Goal: Transaction & Acquisition: Purchase product/service

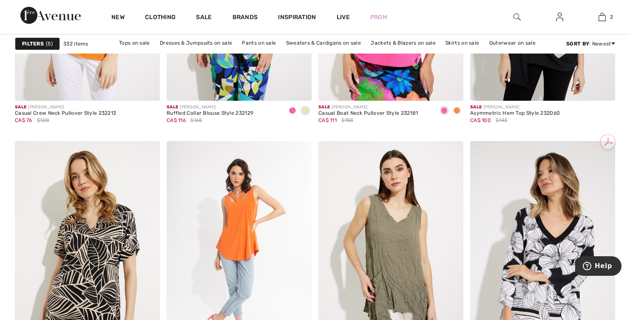
click at [59, 15] on img at bounding box center [50, 15] width 60 height 17
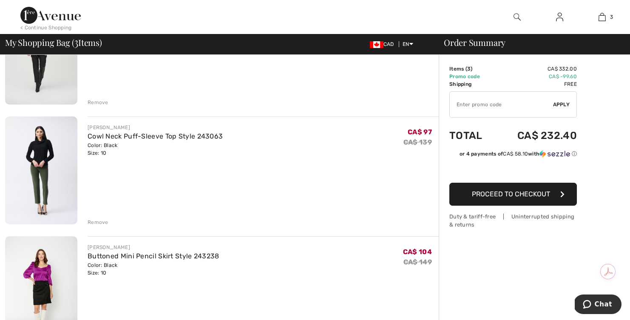
scroll to position [130, 0]
click at [53, 167] on img at bounding box center [41, 169] width 72 height 108
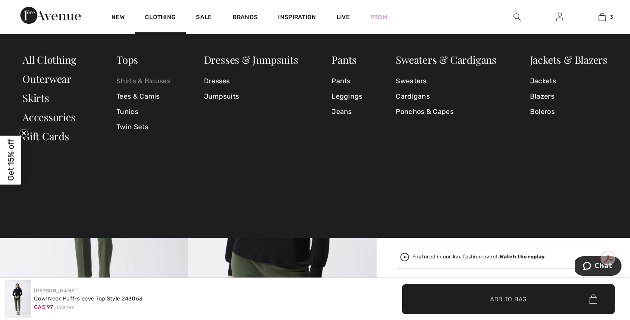
click at [147, 82] on link "Shirts & Blouses" at bounding box center [143, 80] width 54 height 15
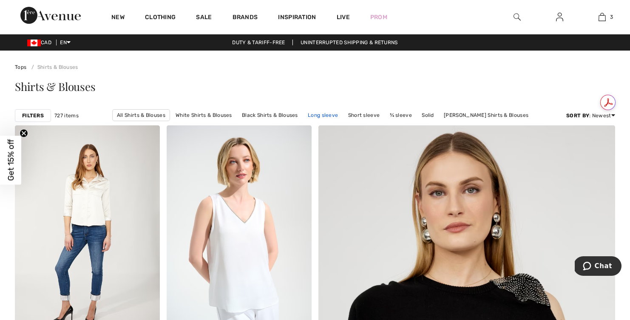
click at [327, 113] on link "Long sleeve" at bounding box center [322, 115] width 39 height 11
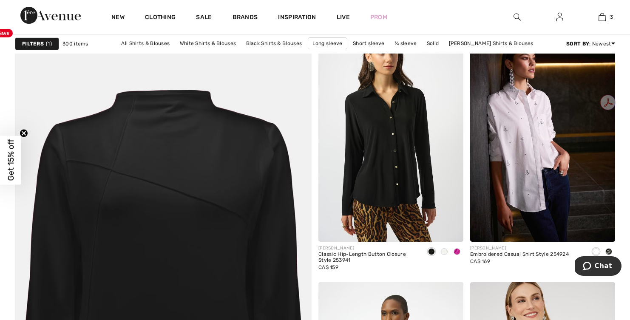
scroll to position [2163, 0]
click at [458, 251] on span at bounding box center [456, 251] width 7 height 7
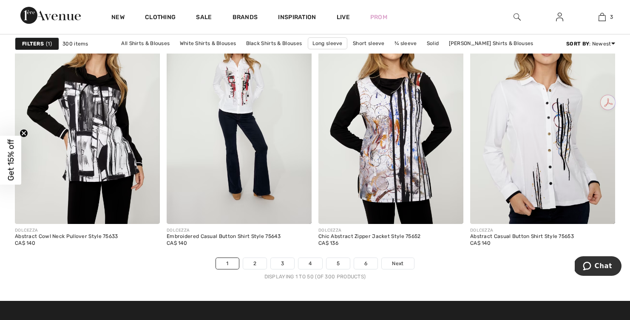
scroll to position [3824, 0]
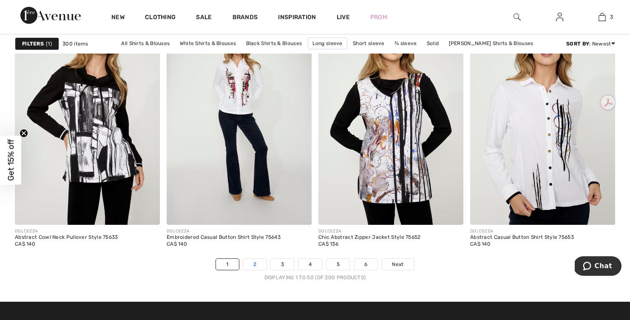
click at [253, 266] on link "2" at bounding box center [254, 264] width 23 height 11
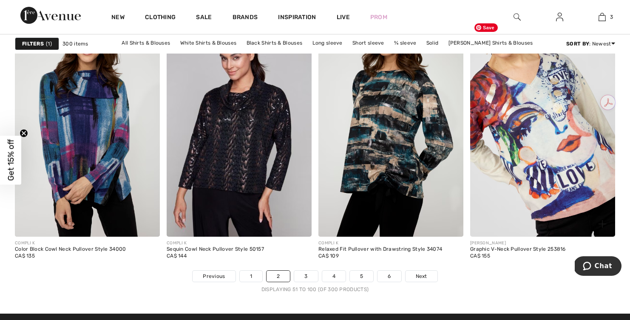
scroll to position [3814, 0]
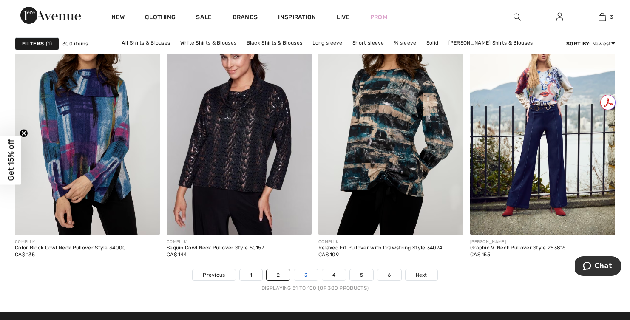
click at [311, 276] on link "3" at bounding box center [305, 274] width 23 height 11
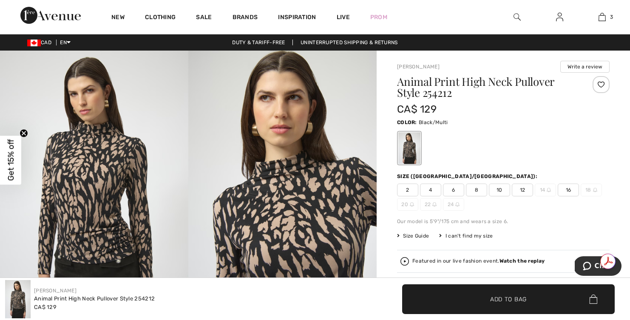
click at [500, 190] on span "10" at bounding box center [499, 190] width 21 height 13
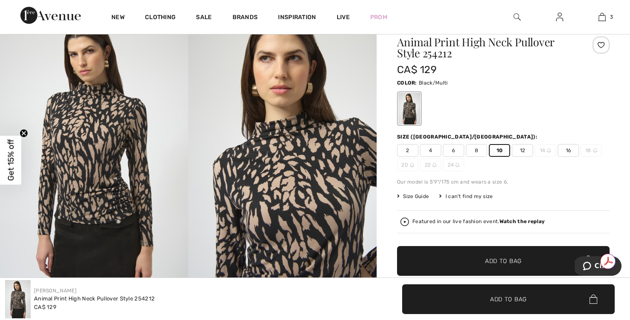
scroll to position [63, 0]
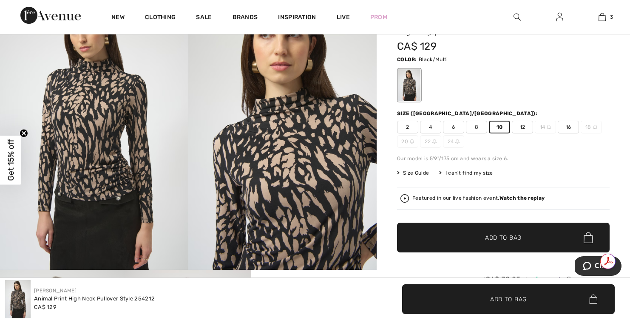
click at [495, 239] on span "Add to Bag" at bounding box center [503, 237] width 37 height 9
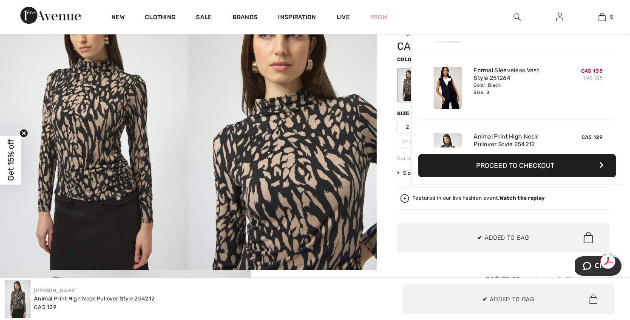
scroll to position [225, 0]
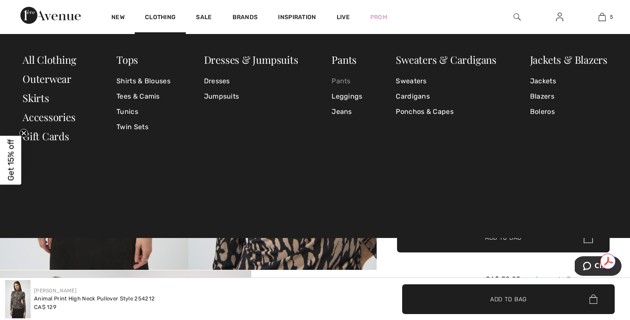
click at [351, 82] on link "Pants" at bounding box center [346, 80] width 31 height 15
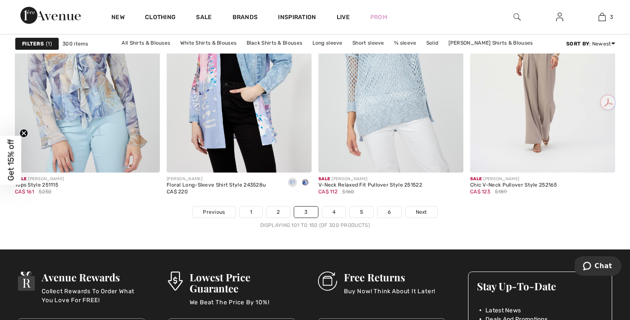
scroll to position [3878, 0]
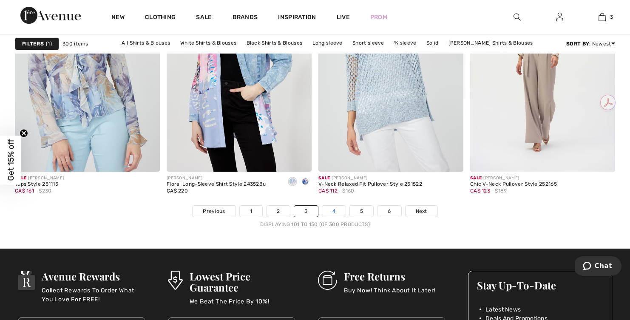
click at [335, 214] on link "4" at bounding box center [333, 211] width 23 height 11
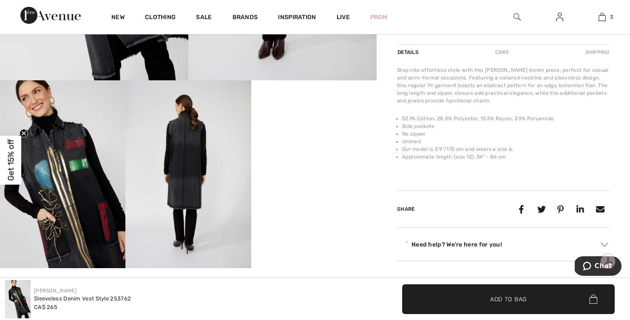
scroll to position [255, 0]
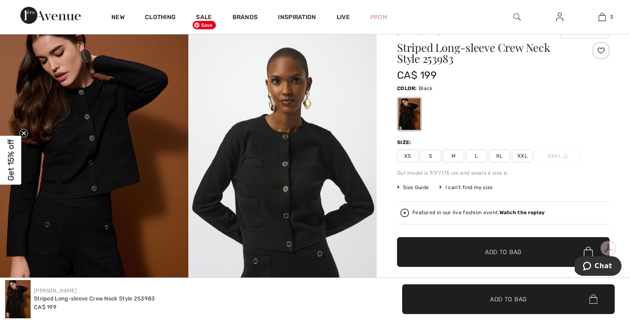
scroll to position [42, 0]
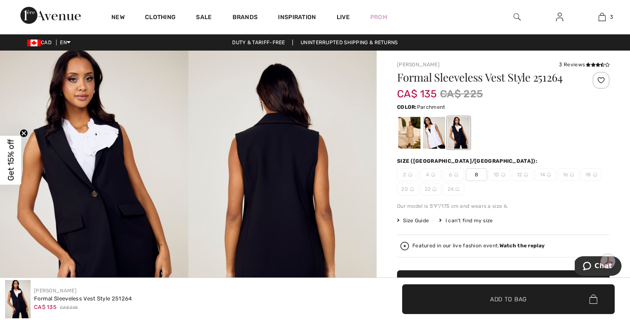
click at [407, 133] on div at bounding box center [409, 133] width 22 height 32
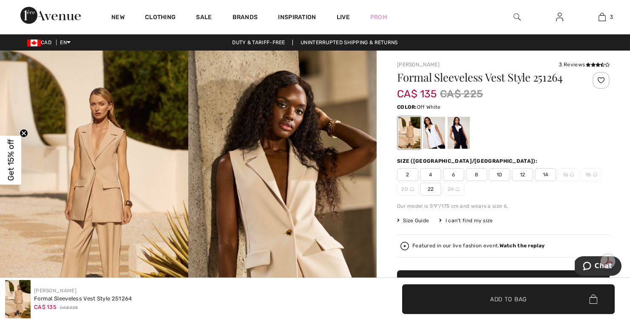
click at [432, 135] on div at bounding box center [434, 133] width 22 height 32
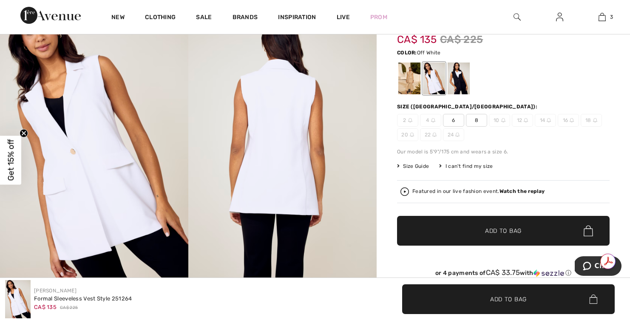
scroll to position [54, 0]
click at [454, 86] on div at bounding box center [458, 79] width 22 height 32
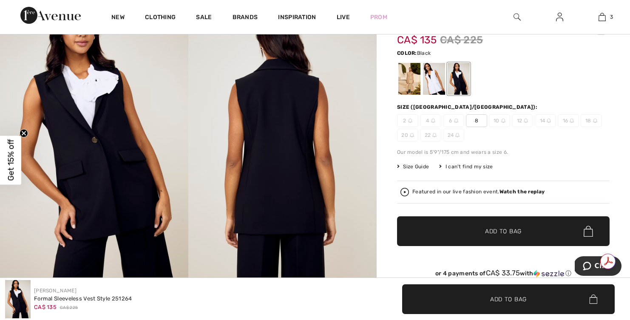
click at [474, 124] on span "8" at bounding box center [476, 120] width 21 height 13
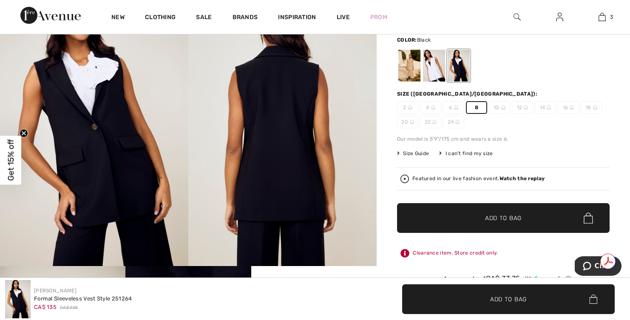
scroll to position [66, 0]
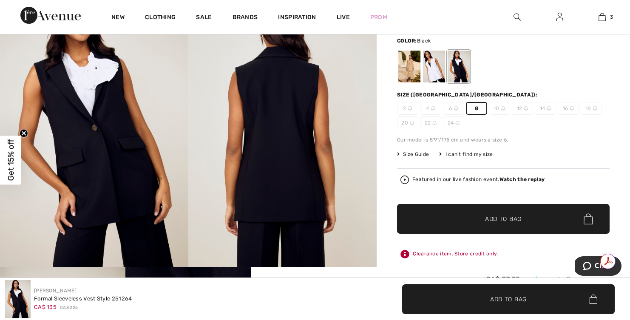
click at [501, 220] on span "Add to Bag" at bounding box center [503, 219] width 37 height 9
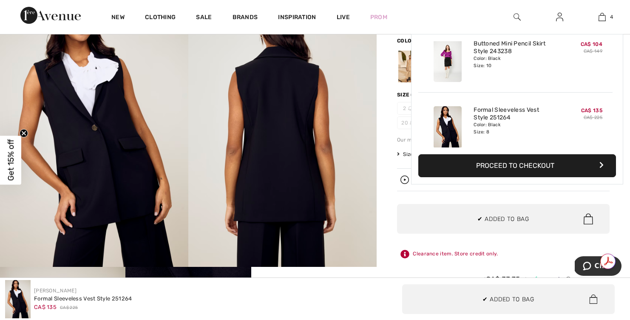
scroll to position [159, 0]
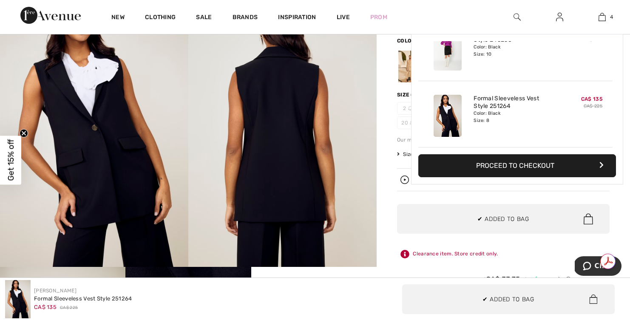
click at [624, 204] on div "Joseph Ribkoff 3 Reviews 3 Reviews Formal Sleeveless Vest Style 251264 CA$ 135 …" at bounding box center [502, 326] width 253 height 684
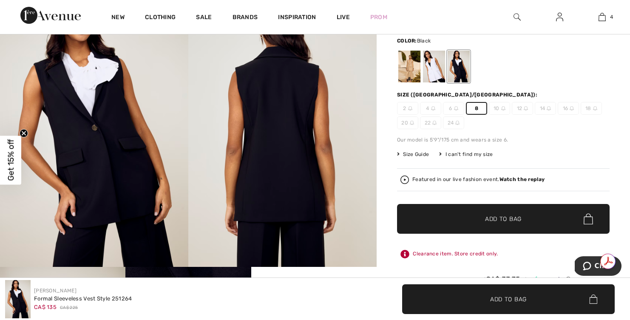
scroll to position [0, 0]
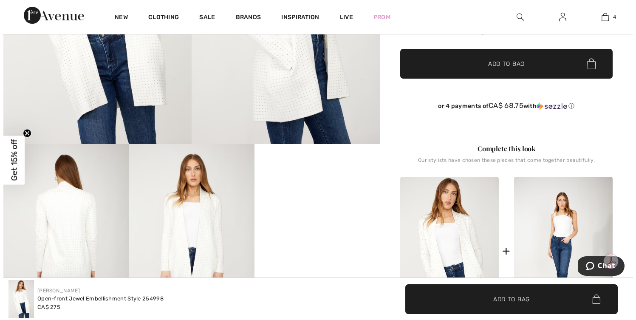
scroll to position [158, 0]
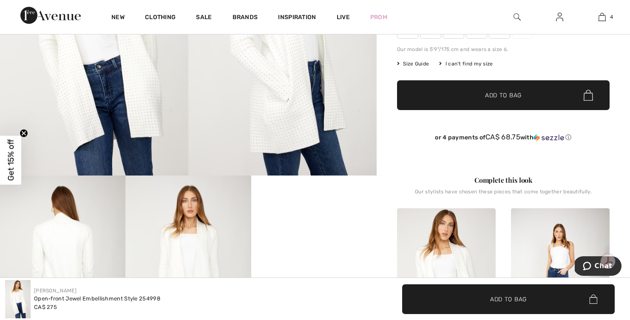
click at [263, 105] on img at bounding box center [282, 34] width 188 height 282
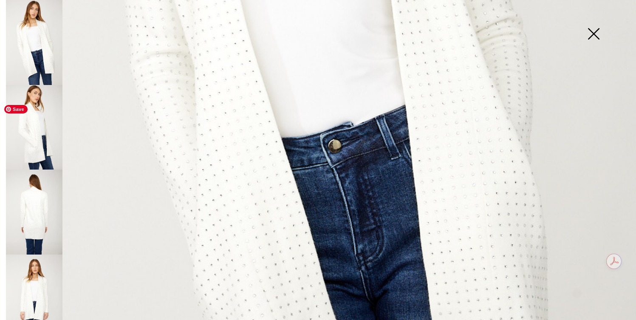
scroll to position [445, 0]
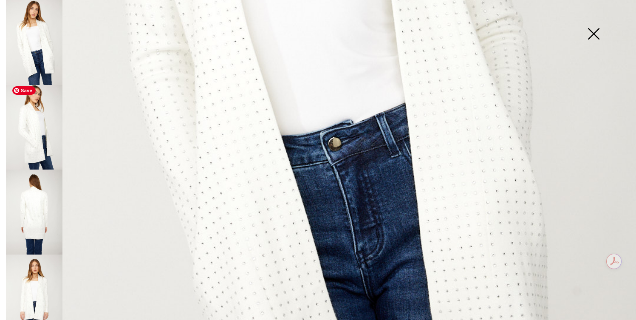
click at [38, 130] on img at bounding box center [34, 127] width 56 height 85
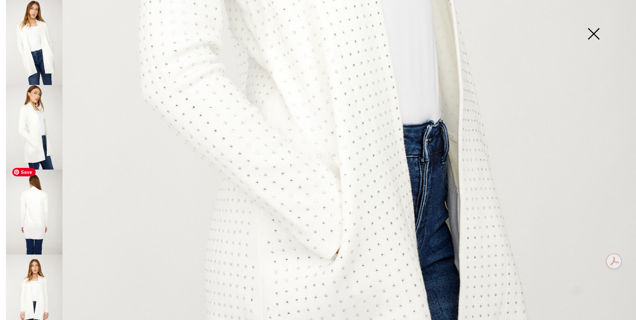
click at [32, 223] on img at bounding box center [34, 211] width 56 height 85
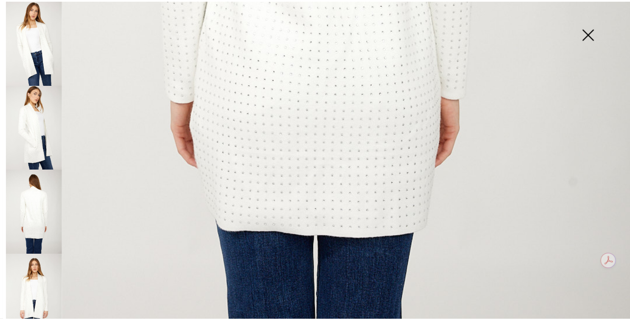
scroll to position [549, 0]
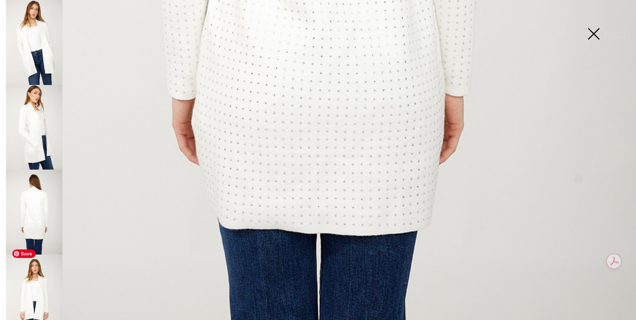
click at [34, 292] on img at bounding box center [34, 296] width 56 height 85
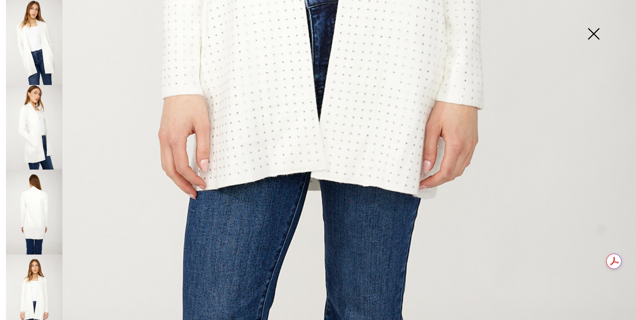
click at [596, 41] on img at bounding box center [593, 35] width 42 height 44
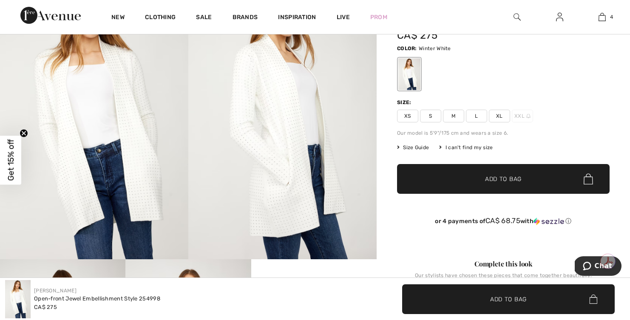
scroll to position [0, 0]
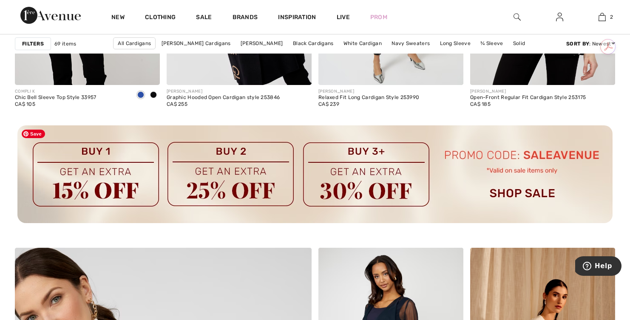
scroll to position [1941, 0]
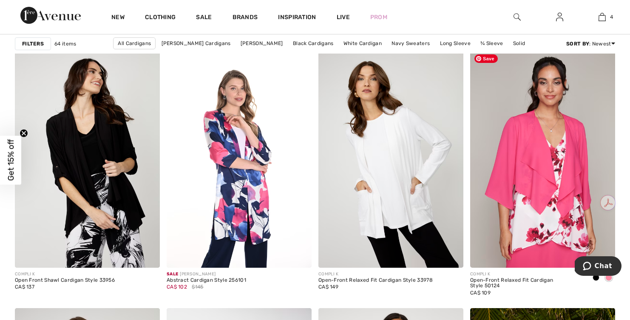
scroll to position [3278, 0]
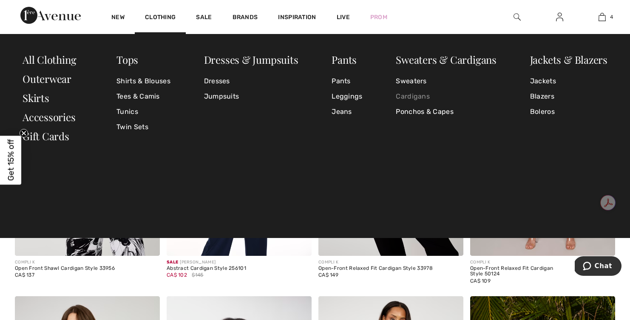
click at [417, 95] on link "Cardigans" at bounding box center [445, 96] width 101 height 15
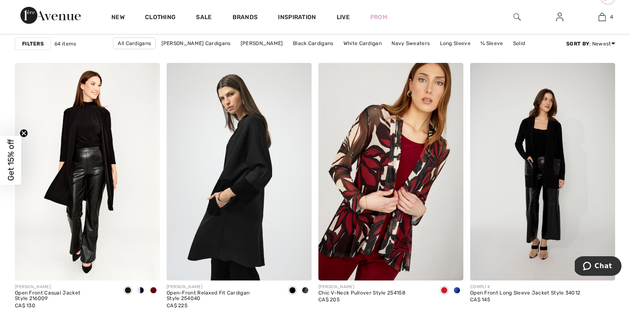
scroll to position [577, 0]
click at [303, 290] on span at bounding box center [305, 290] width 7 height 7
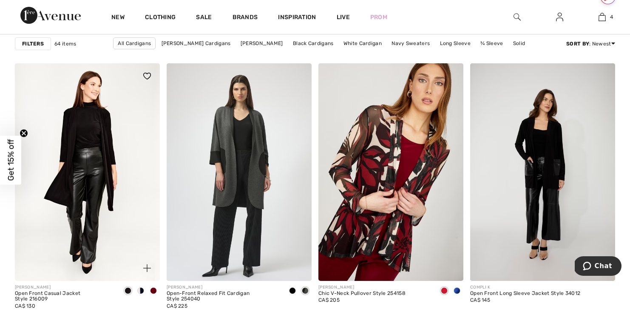
click at [143, 291] on span at bounding box center [140, 290] width 7 height 7
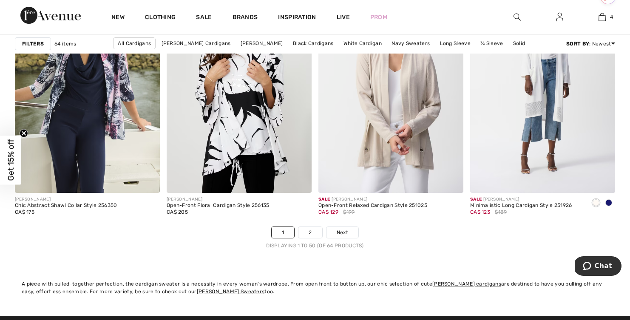
scroll to position [3858, 0]
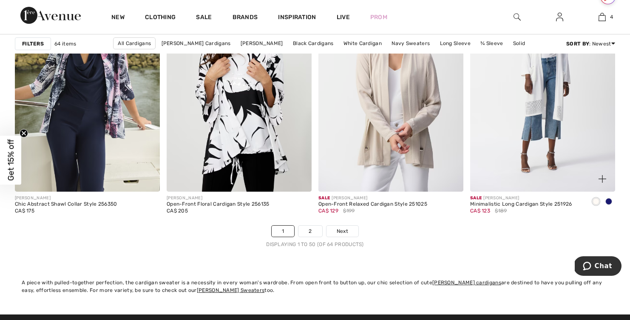
click at [610, 203] on span at bounding box center [608, 201] width 7 height 7
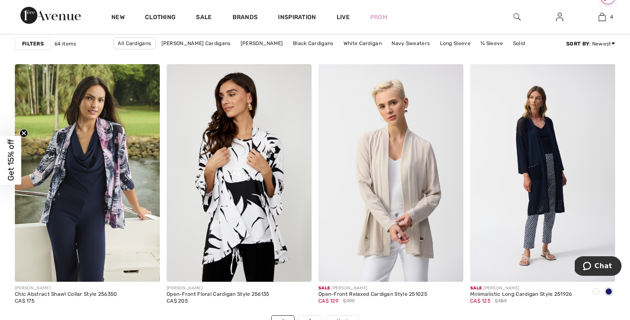
scroll to position [3769, 0]
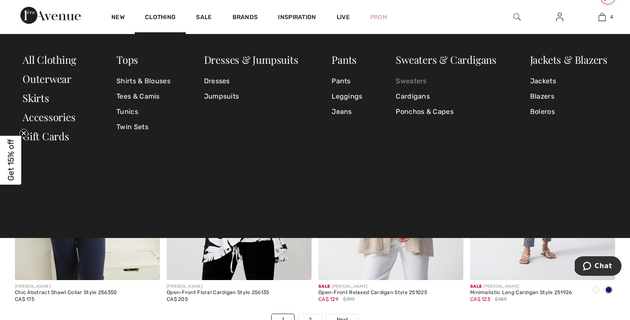
click at [421, 79] on link "Sweaters" at bounding box center [445, 80] width 101 height 15
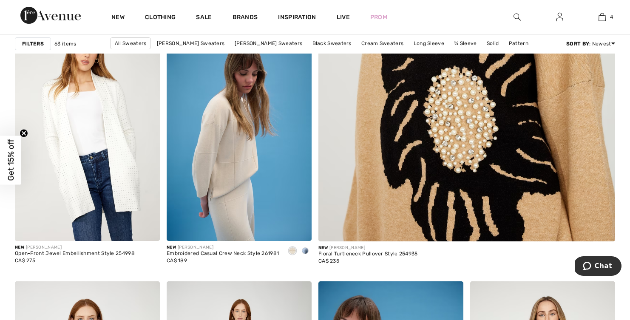
scroll to position [360, 0]
click at [306, 250] on span at bounding box center [305, 250] width 7 height 7
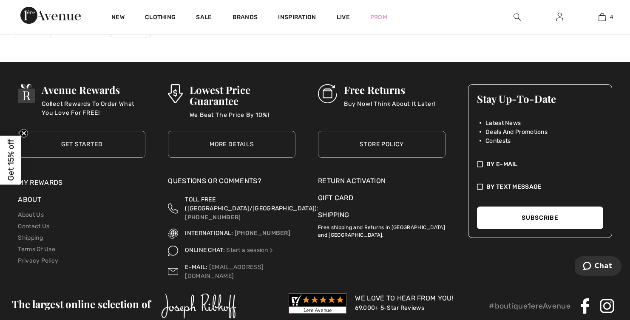
scroll to position [4121, 0]
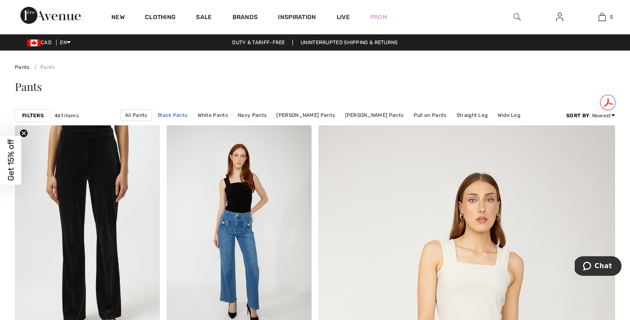
click at [176, 116] on link "Black Pants" at bounding box center [172, 115] width 38 height 11
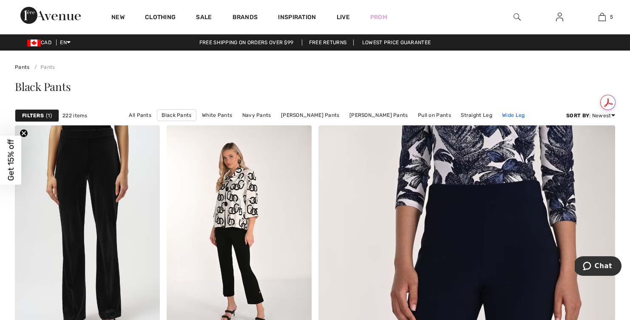
click at [502, 118] on link "Wide Leg" at bounding box center [512, 115] width 31 height 11
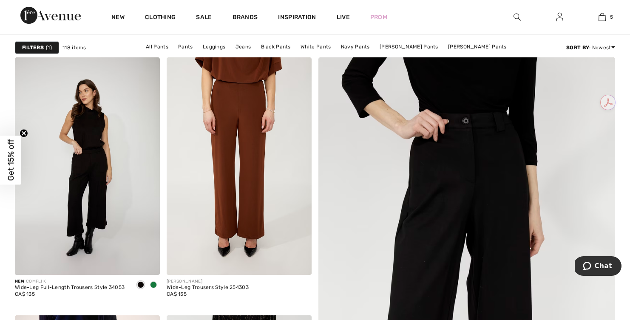
scroll to position [72, 0]
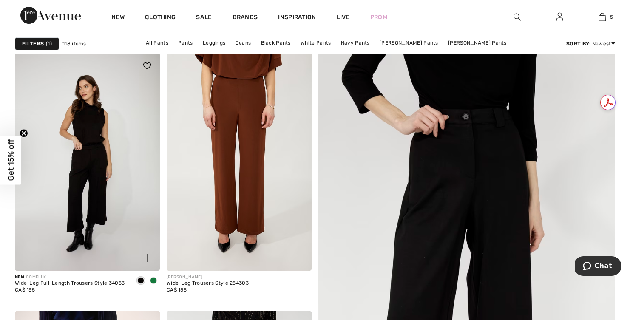
click at [155, 279] on span at bounding box center [153, 280] width 7 height 7
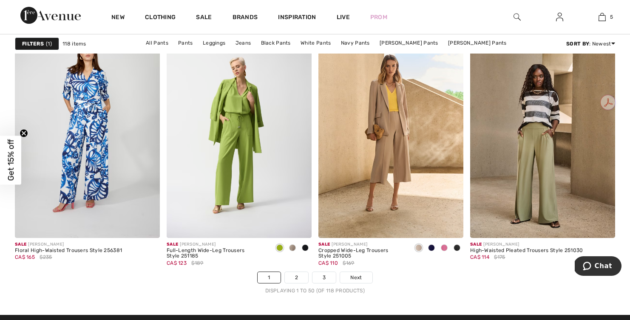
scroll to position [3805, 0]
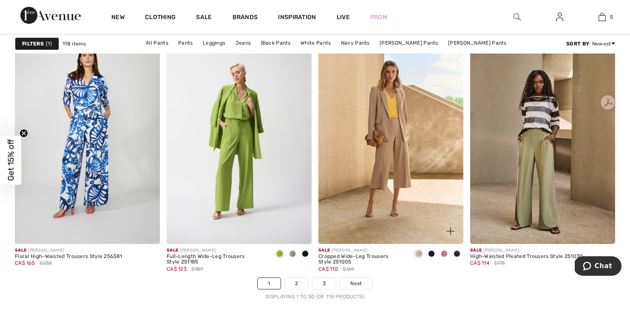
click at [432, 252] on span at bounding box center [431, 253] width 7 height 7
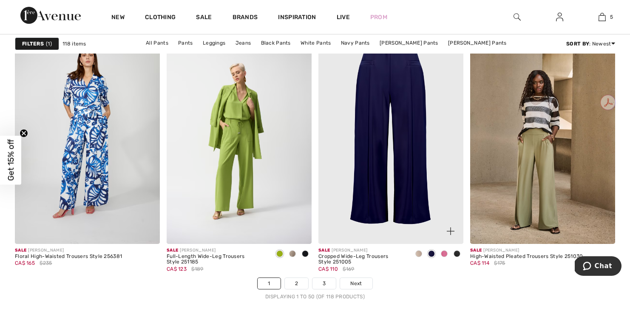
click at [455, 251] on span at bounding box center [456, 253] width 7 height 7
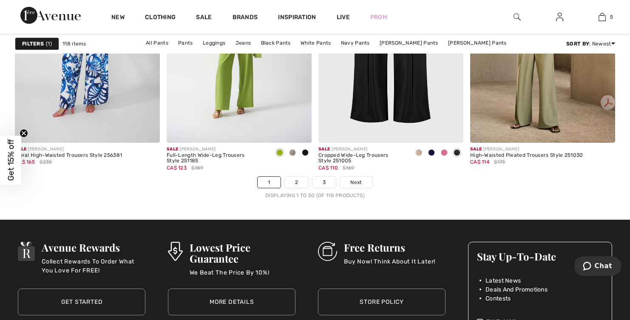
scroll to position [3903, 0]
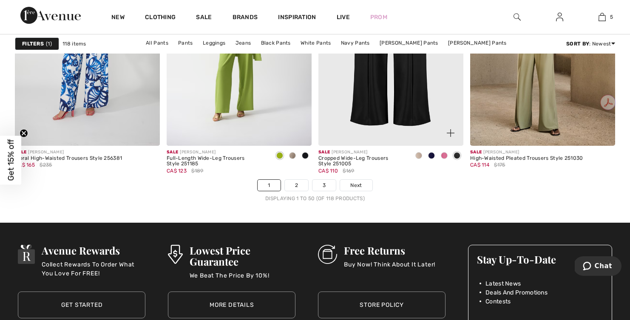
click at [417, 156] on span at bounding box center [418, 155] width 7 height 7
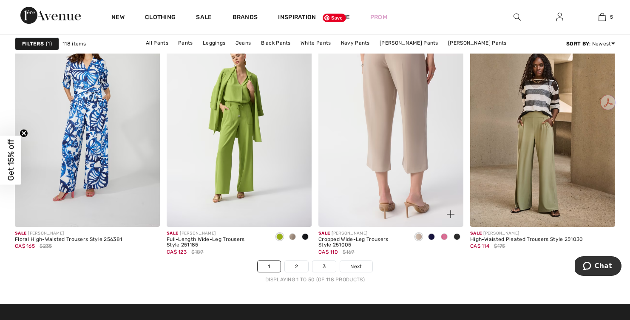
scroll to position [3821, 0]
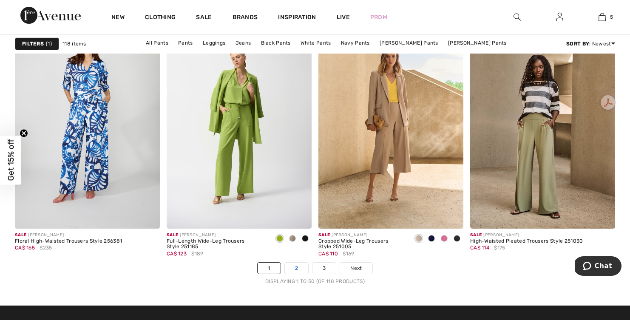
click at [295, 268] on link "2" at bounding box center [296, 268] width 23 height 11
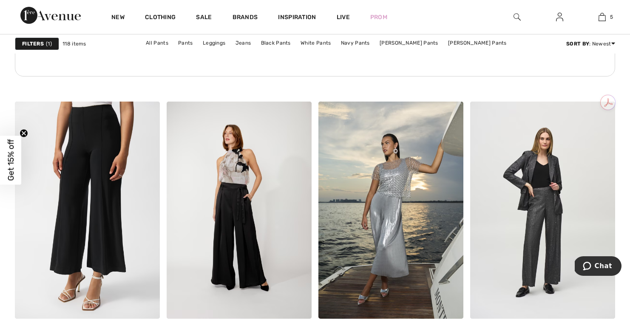
scroll to position [1272, 0]
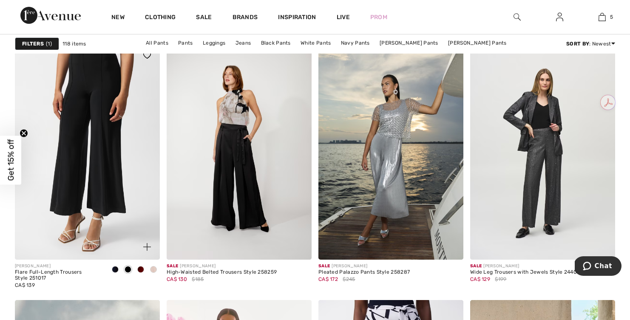
click at [153, 270] on span at bounding box center [153, 269] width 7 height 7
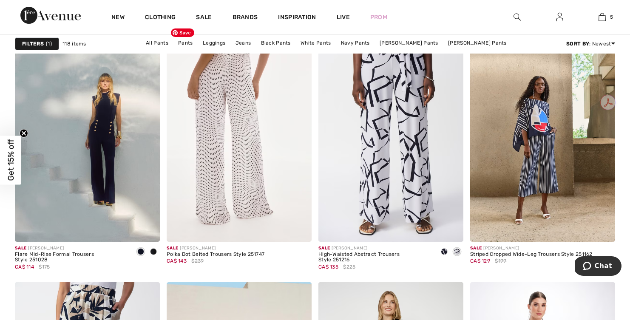
scroll to position [1548, 0]
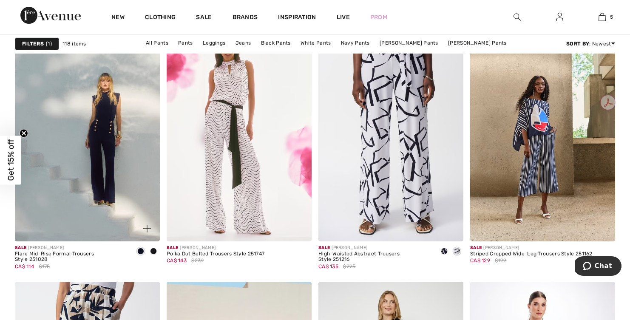
click at [155, 252] on span at bounding box center [153, 251] width 7 height 7
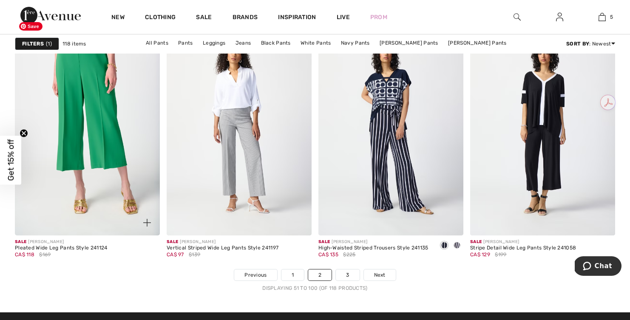
scroll to position [3818, 0]
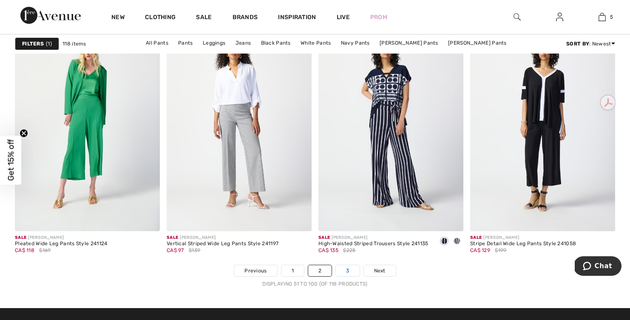
click at [350, 273] on link "3" at bounding box center [347, 270] width 23 height 11
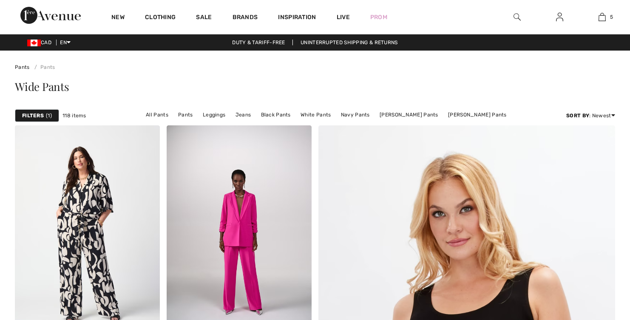
checkbox input "true"
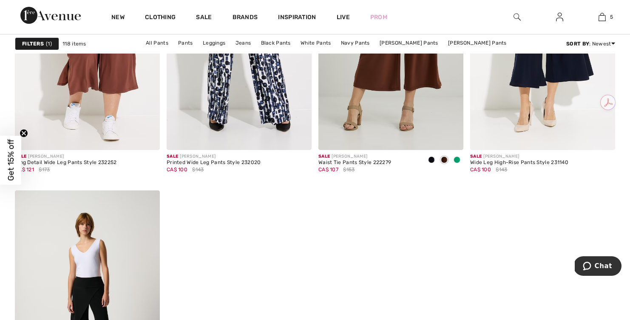
scroll to position [1387, 0]
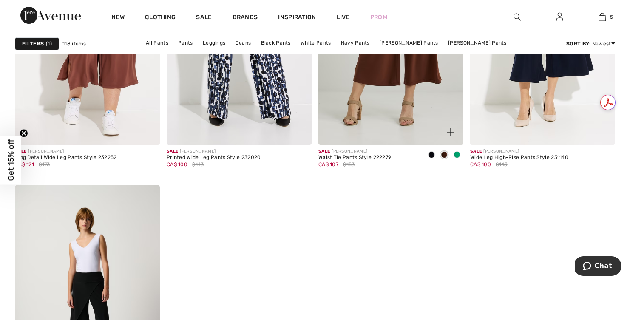
click at [434, 154] on div at bounding box center [431, 155] width 13 height 14
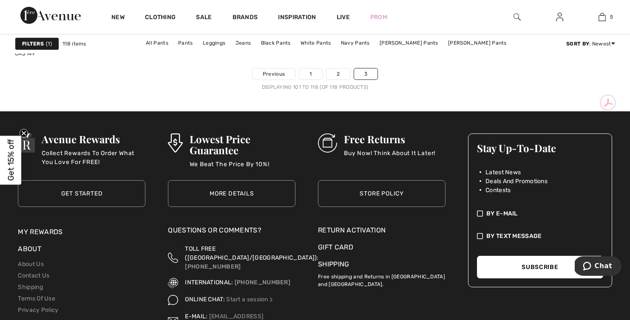
scroll to position [1783, 0]
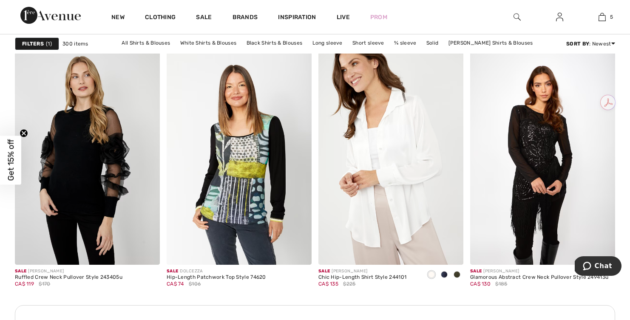
scroll to position [2922, 0]
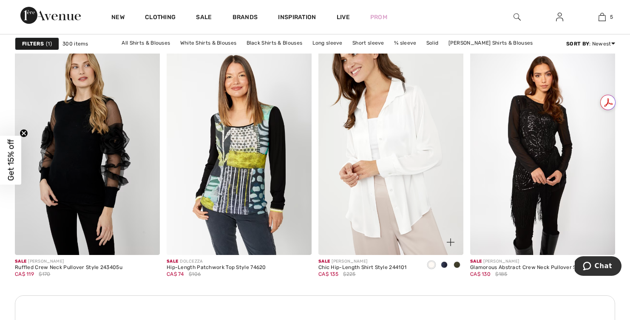
click at [444, 263] on span at bounding box center [444, 264] width 7 height 7
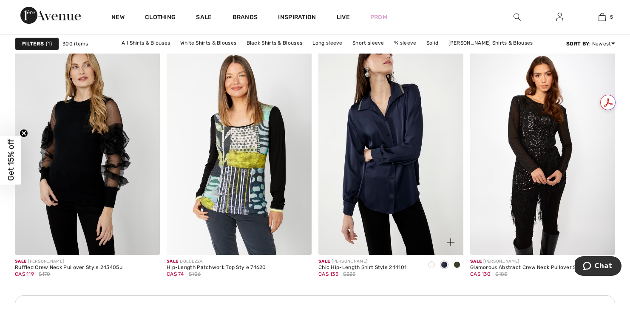
click at [452, 265] on div at bounding box center [456, 265] width 13 height 14
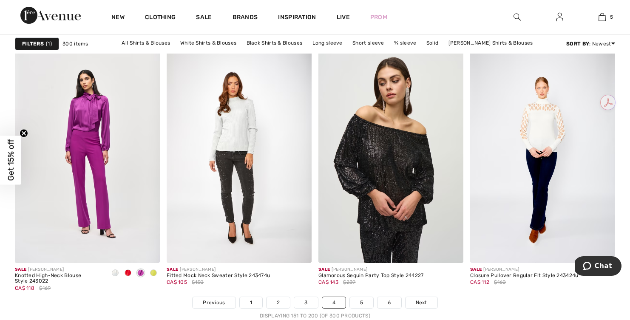
scroll to position [3789, 0]
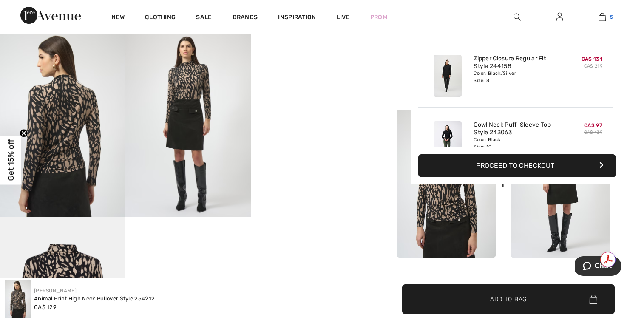
click at [604, 19] on img at bounding box center [601, 17] width 7 height 10
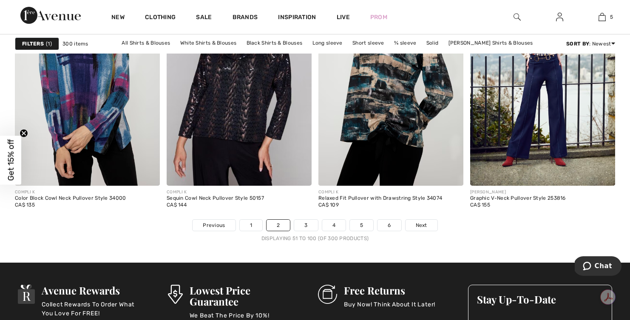
scroll to position [3875, 0]
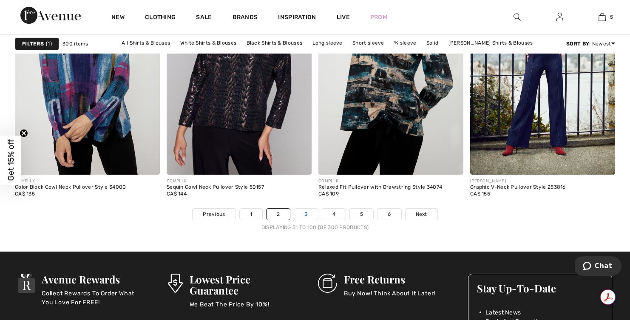
click at [303, 214] on link "3" at bounding box center [305, 214] width 23 height 11
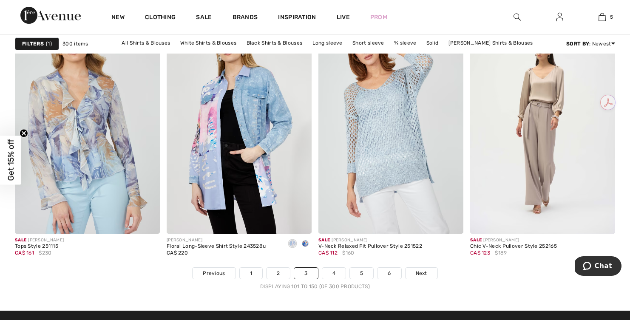
scroll to position [3816, 0]
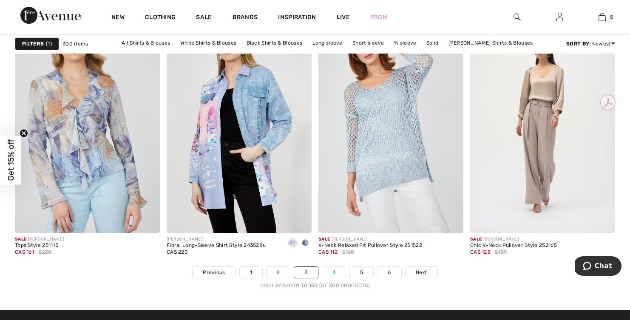
click at [332, 271] on link "4" at bounding box center [333, 272] width 23 height 11
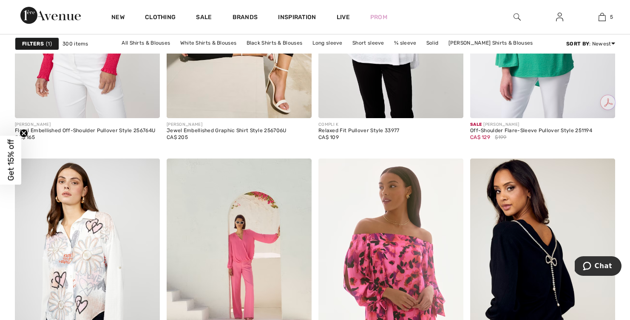
scroll to position [798, 0]
